Goal: Information Seeking & Learning: Understand process/instructions

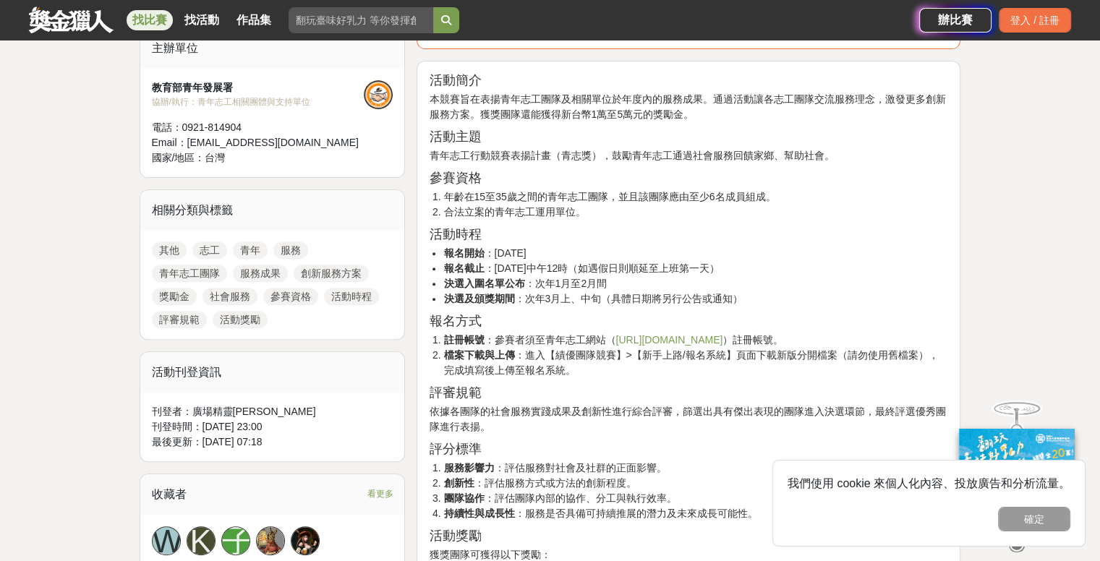
scroll to position [506, 0]
click at [662, 354] on li "檔案下載與上傳 ：進入【績優團隊競賽】>【新手上路/報名系統】頁面下載新版分開檔案（請勿使用舊檔案），完成填寫後上傳至報名系統。" at bounding box center [695, 362] width 505 height 30
click at [642, 354] on li "檔案下載與上傳 ：進入【績優團隊競賽】>【新手上路/報名系統】頁面下載新版分開檔案（請勿使用舊檔案），完成填寫後上傳至報名系統。" at bounding box center [695, 362] width 505 height 30
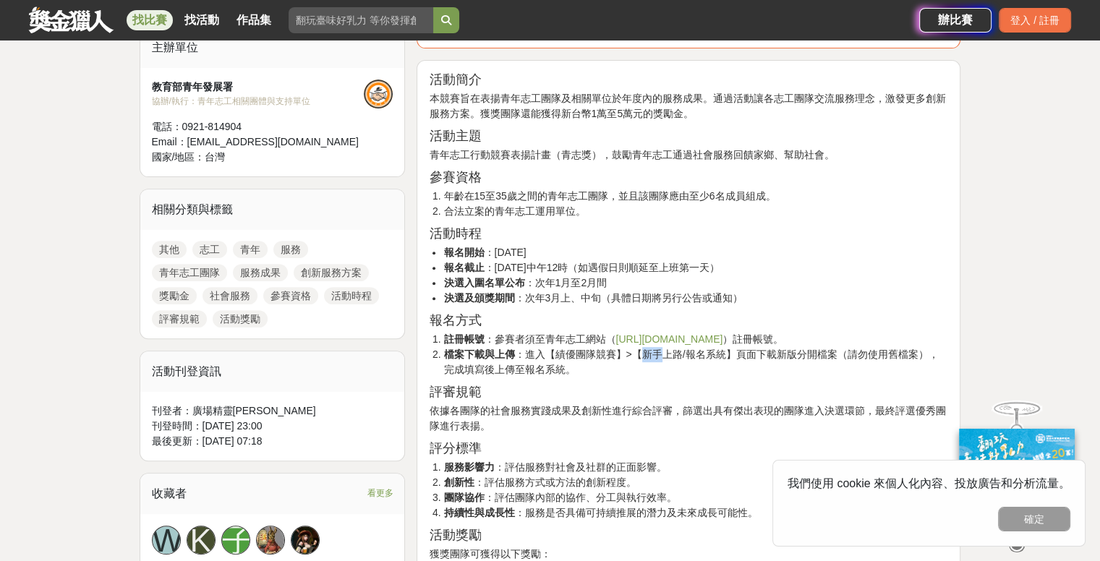
click at [665, 354] on li "檔案下載與上傳 ：進入【績優團隊競賽】>【新手上路/報名系統】頁面下載新版分開檔案（請勿使用舊檔案），完成填寫後上傳至報名系統。" at bounding box center [695, 362] width 505 height 30
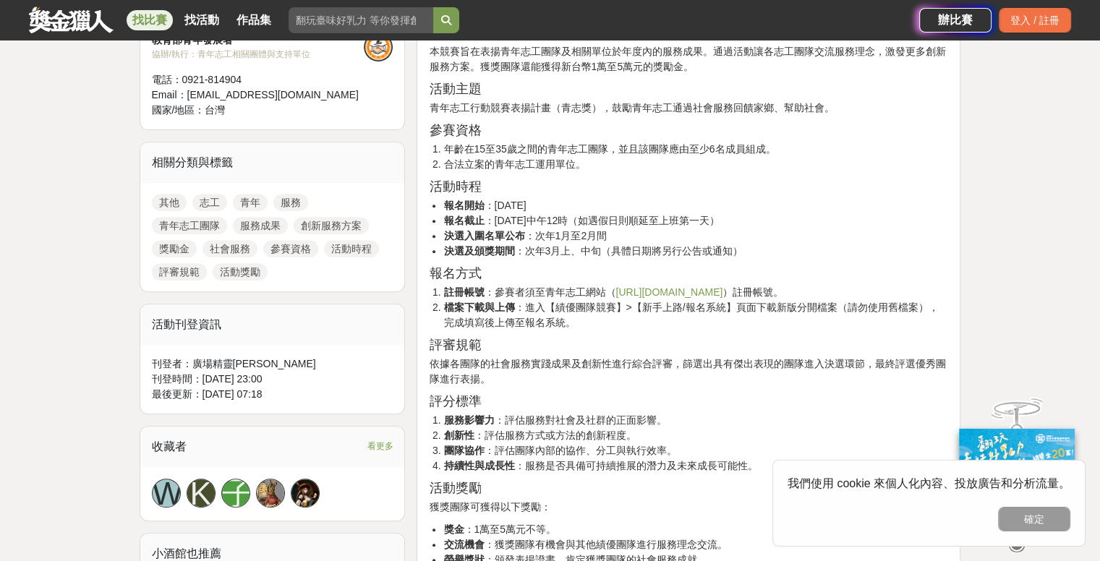
scroll to position [578, 0]
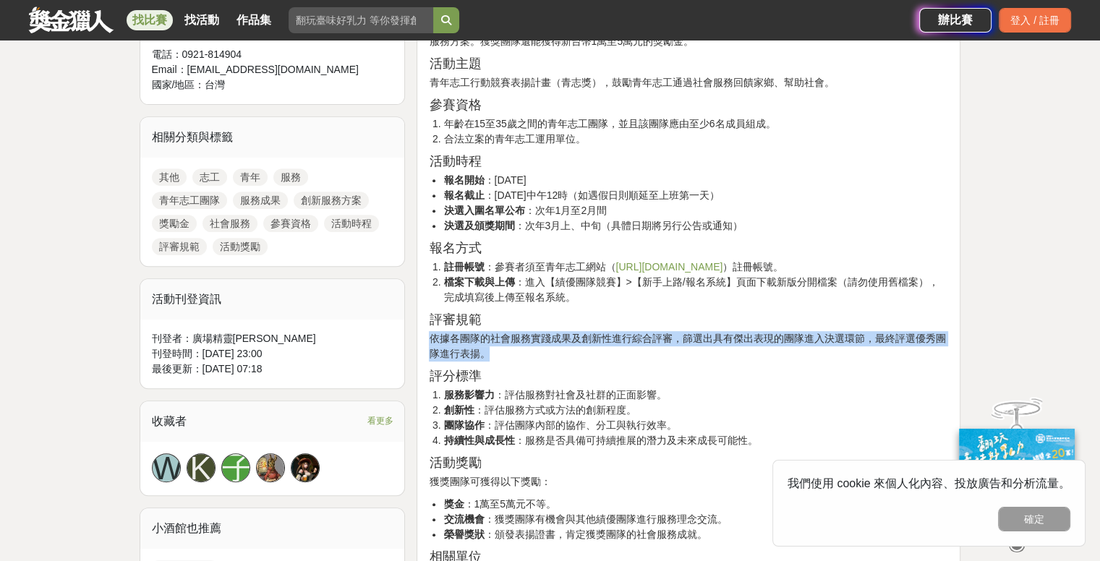
drag, startPoint x: 431, startPoint y: 335, endPoint x: 532, endPoint y: 351, distance: 102.6
click at [532, 351] on p "依據各團隊的社會服務實踐成果及創新性進行綜合評審，篩選出具有傑出表現的團隊進入決選環節，最終評選優秀團隊進行表揚。" at bounding box center [688, 346] width 519 height 30
click at [532, 348] on p "依據各團隊的社會服務實踐成果及創新性進行綜合評審，篩選出具有傑出表現的團隊進入決選環節，最終評選優秀團隊進行表揚。" at bounding box center [688, 346] width 519 height 30
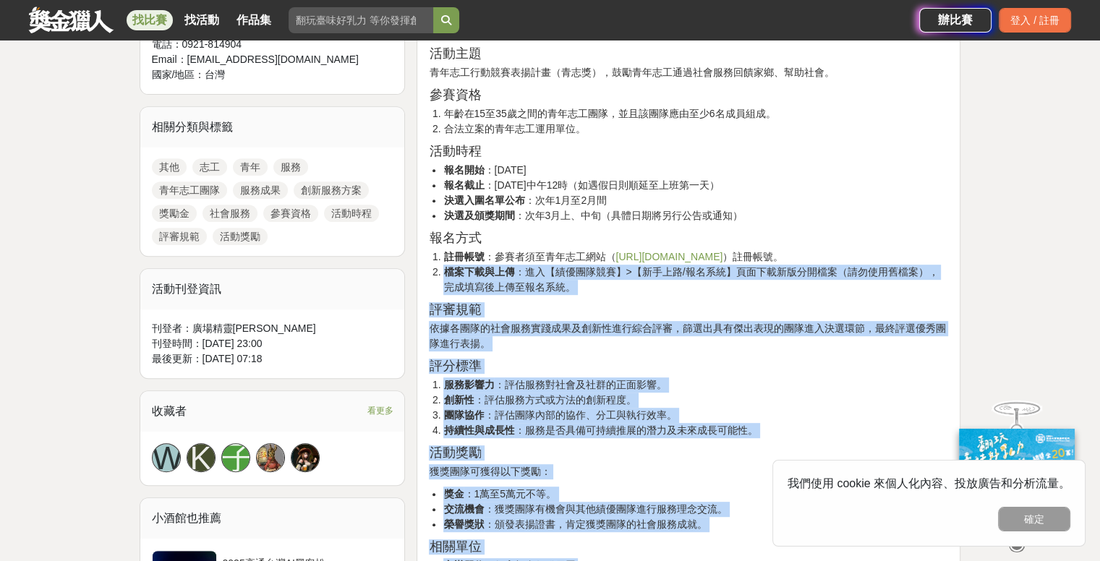
scroll to position [506, 0]
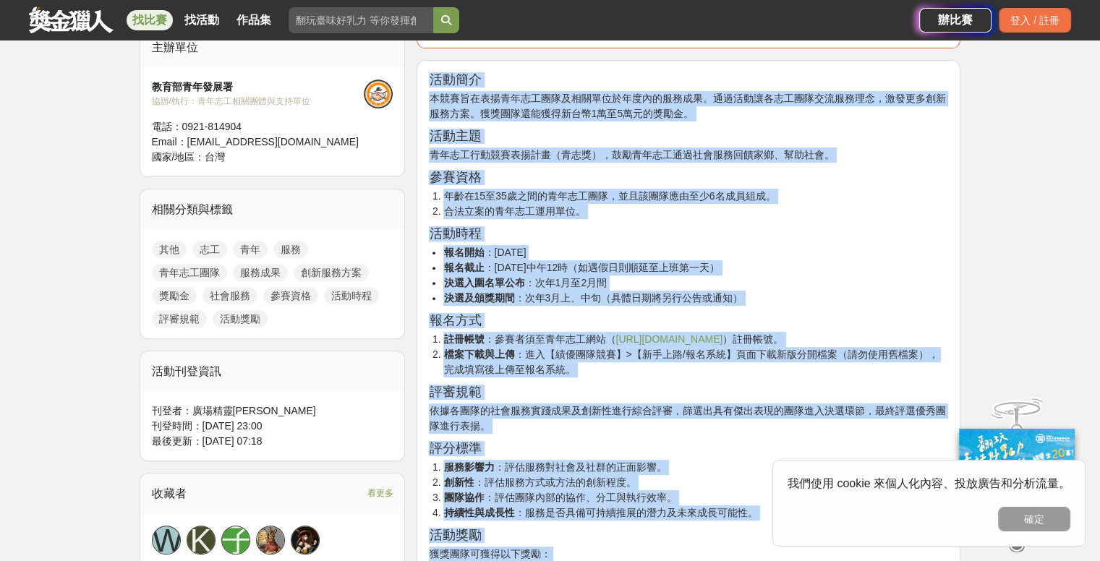
drag, startPoint x: 587, startPoint y: 446, endPoint x: 428, endPoint y: 82, distance: 397.6
click at [429, 82] on div "活動簡介 本競賽旨在表揚青年志工團隊及相關單位於年度內的服務成果。通過活動讓各志工團隊交流服務理念，激發更多創新服務方案。獲獎團隊還能獲得新台幣1萬至5萬元的…" at bounding box center [688, 407] width 519 height 670
copy div "lore ipsumdolorsitametconsectetu。adipiscingelitse，doeiusmodt。incididuntu7la4etd…"
